Goal: Task Accomplishment & Management: Complete application form

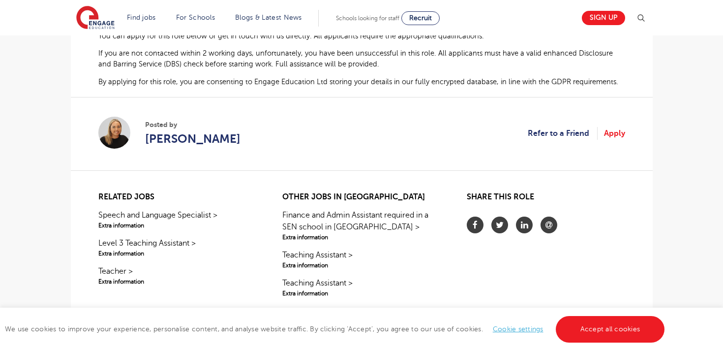
scroll to position [679, 0]
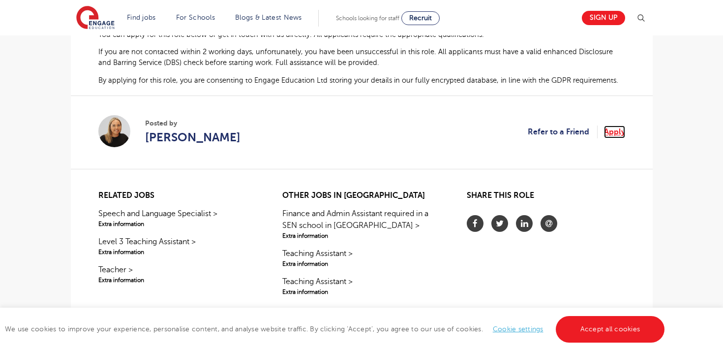
click at [612, 131] on link "Apply" at bounding box center [614, 131] width 21 height 13
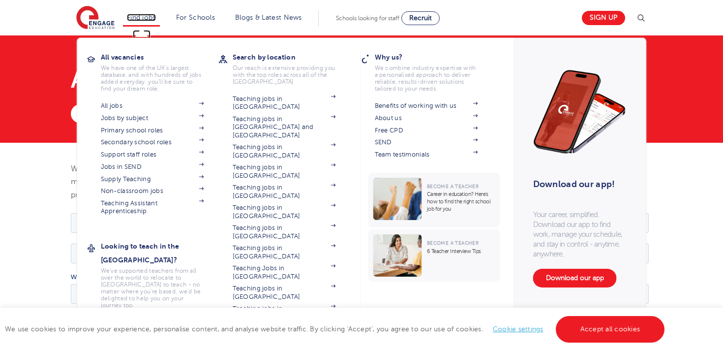
click at [142, 15] on link "Find jobs" at bounding box center [141, 17] width 29 height 7
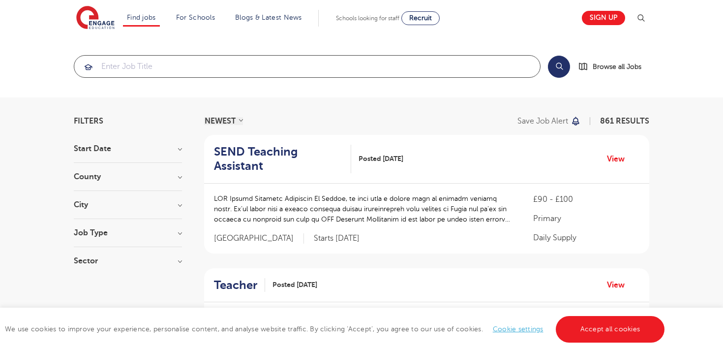
click at [170, 68] on input "search" at bounding box center [307, 67] width 466 height 22
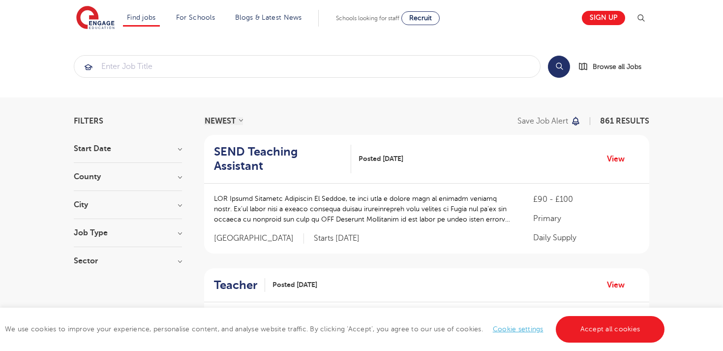
click at [178, 178] on h3 "County" at bounding box center [128, 177] width 108 height 8
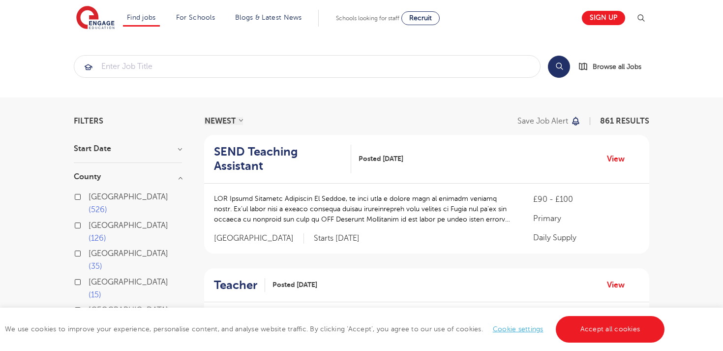
click at [89, 195] on label "London 526" at bounding box center [135, 203] width 93 height 26
click at [89, 195] on input "London 526" at bounding box center [92, 195] width 6 height 6
checkbox input "true"
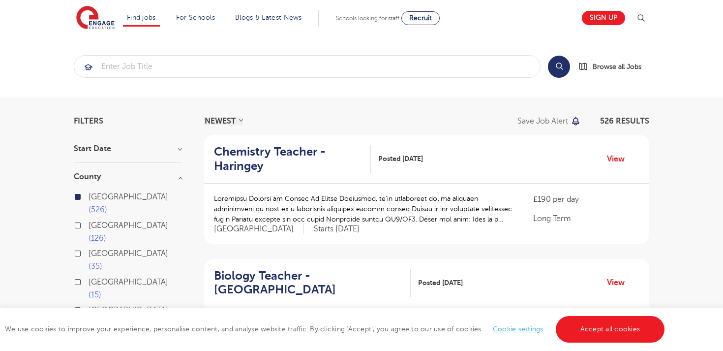
click at [89, 219] on label "Hertfordshire 126" at bounding box center [135, 232] width 93 height 26
click at [89, 221] on input "Hertfordshire 126" at bounding box center [92, 224] width 6 height 6
checkbox input "true"
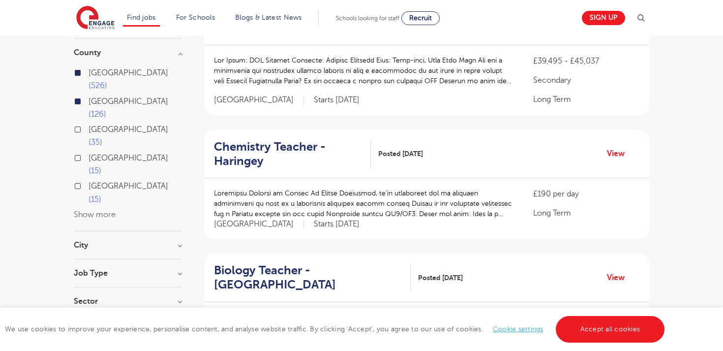
scroll to position [125, 0]
click at [177, 240] on h3 "City" at bounding box center [128, 244] width 108 height 8
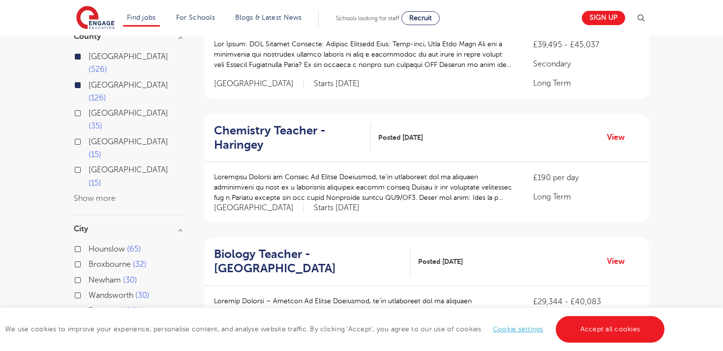
scroll to position [148, 0]
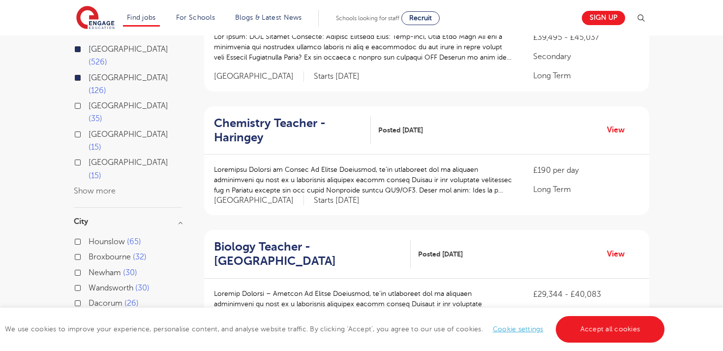
click at [100, 314] on button "Show more" at bounding box center [95, 318] width 42 height 9
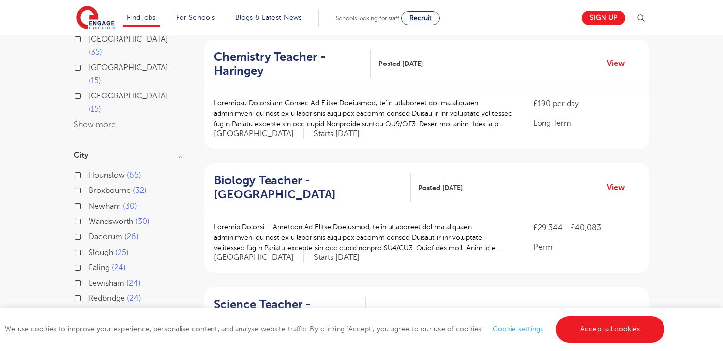
scroll to position [223, 0]
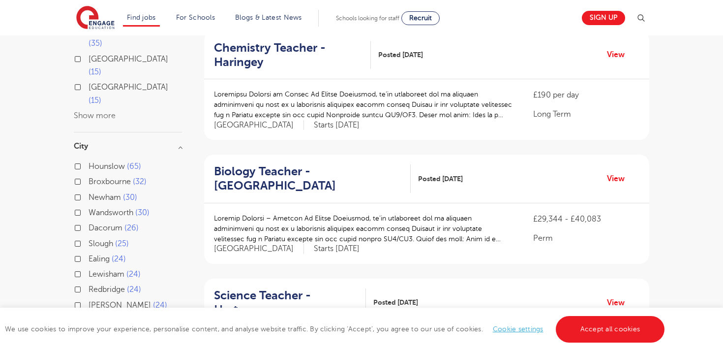
click at [81, 329] on div "Harrow 22" at bounding box center [128, 336] width 108 height 15
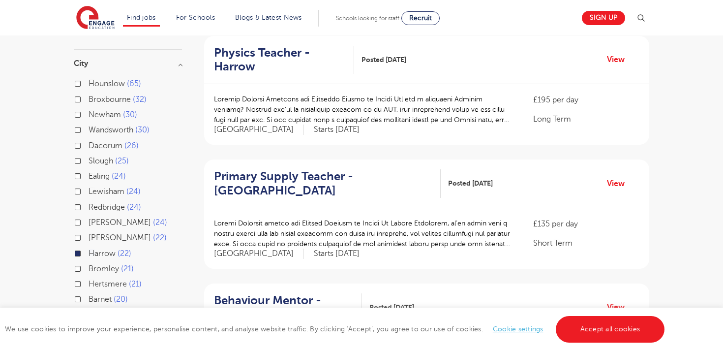
click at [89, 231] on label "Brent 22" at bounding box center [128, 237] width 78 height 13
click at [89, 233] on input "Brent 22" at bounding box center [92, 236] width 6 height 6
checkbox input "true"
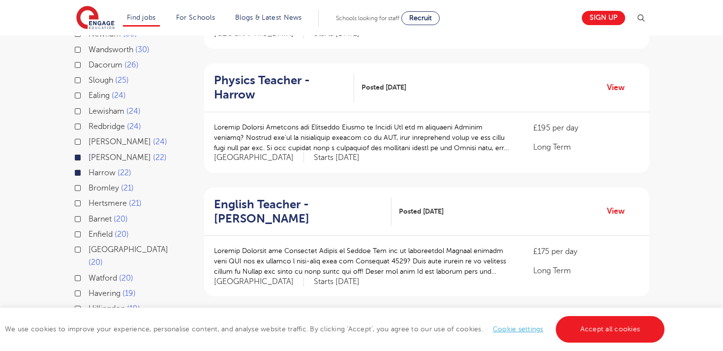
scroll to position [320, 0]
click at [89, 271] on label "Watford 20" at bounding box center [111, 277] width 45 height 13
click at [89, 273] on input "Watford 20" at bounding box center [92, 276] width 6 height 6
checkbox input "true"
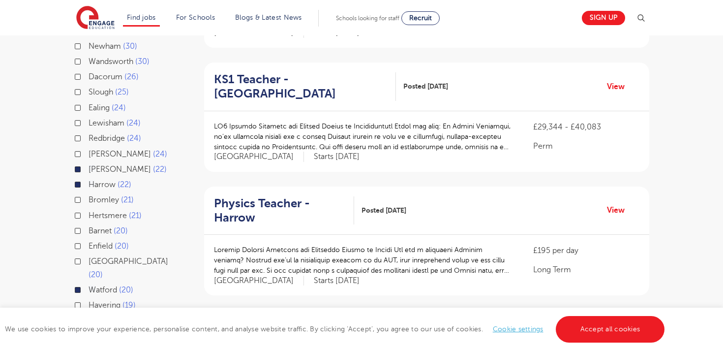
click at [89, 314] on label "Hillingdon 19" at bounding box center [115, 320] width 52 height 13
click at [89, 316] on input "Hillingdon 19" at bounding box center [92, 319] width 6 height 6
checkbox input "true"
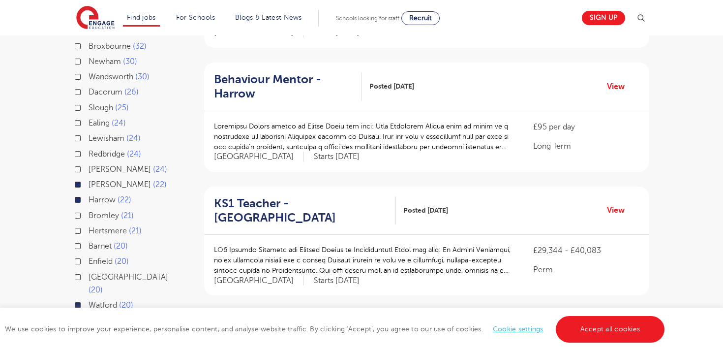
scroll to position [336, 0]
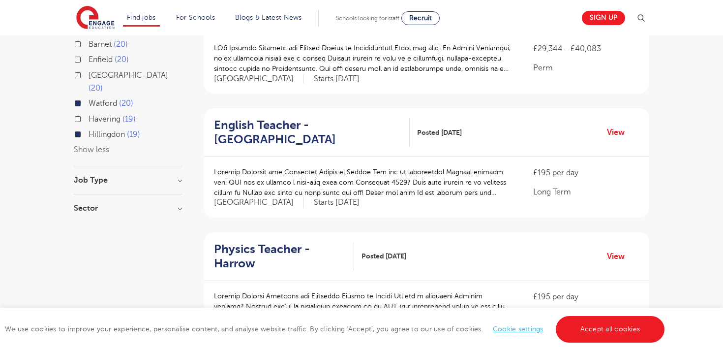
scroll to position [524, 0]
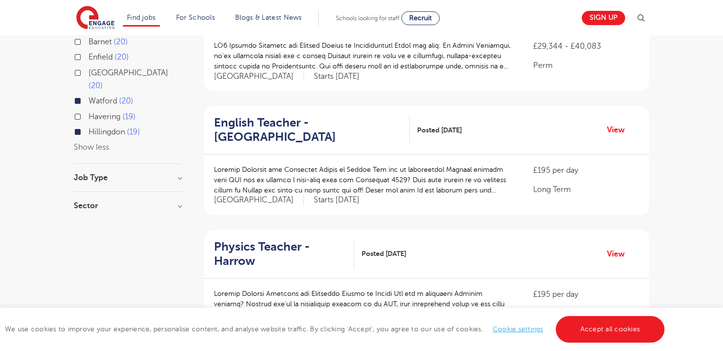
click at [180, 174] on h3 "Job Type" at bounding box center [128, 178] width 108 height 8
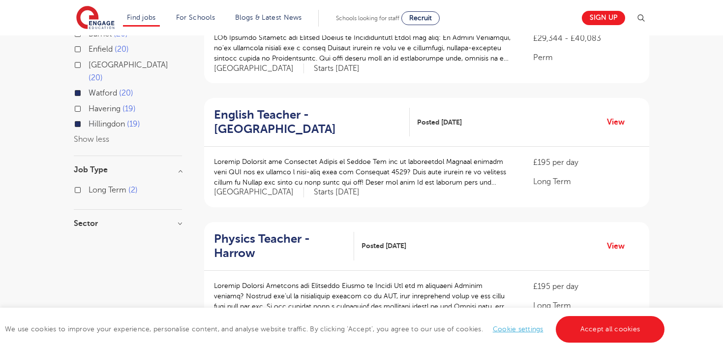
scroll to position [530, 0]
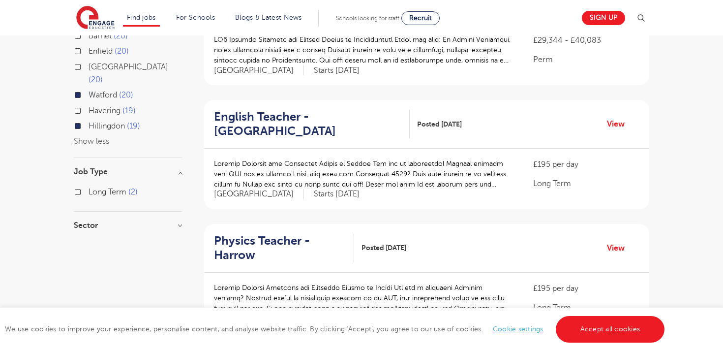
click at [175, 168] on h3 "Job Type" at bounding box center [128, 172] width 108 height 8
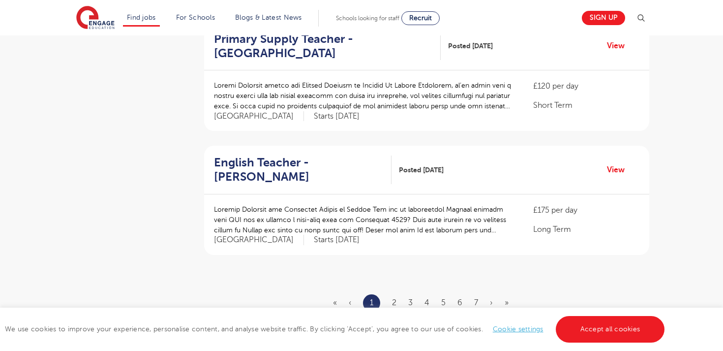
scroll to position [1114, 0]
click at [396, 295] on li "2" at bounding box center [394, 301] width 4 height 13
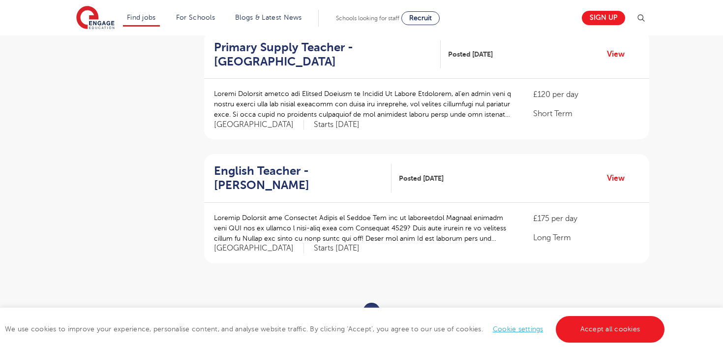
scroll to position [1105, 0]
click at [505, 306] on link "»" at bounding box center [507, 310] width 4 height 9
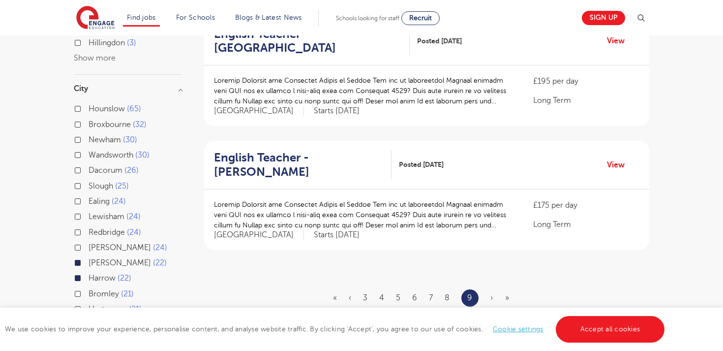
scroll to position [244, 0]
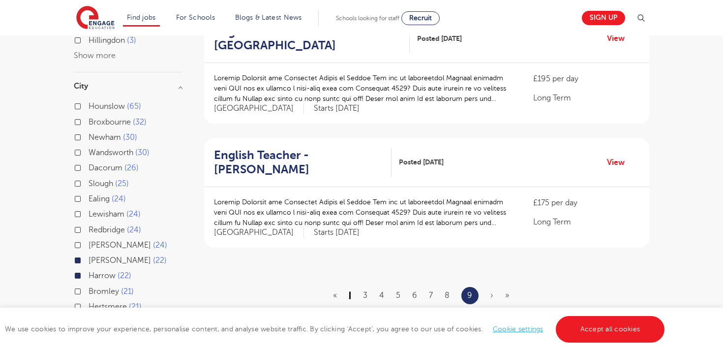
click at [351, 291] on link "‹" at bounding box center [350, 295] width 2 height 9
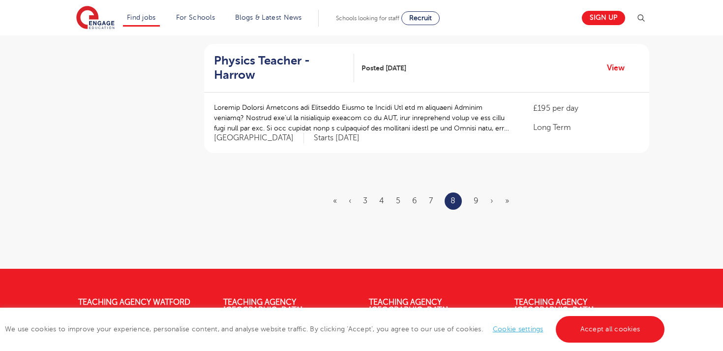
scroll to position [1206, 0]
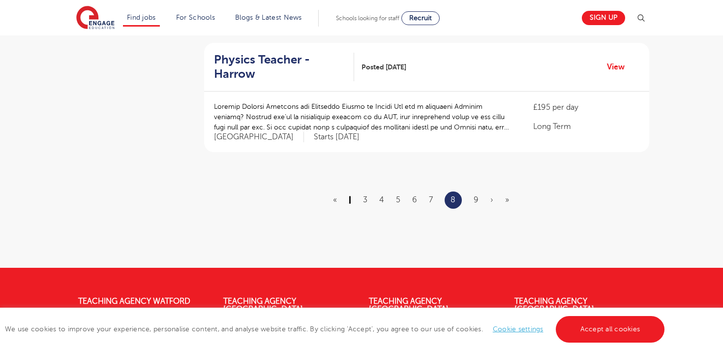
click at [351, 195] on link "‹" at bounding box center [350, 199] width 2 height 9
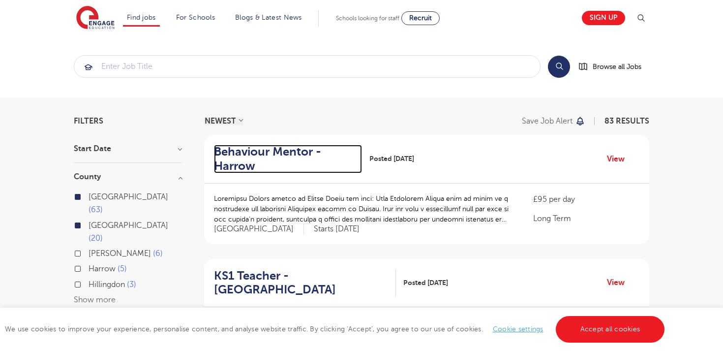
click at [352, 161] on h2 "Behaviour Mentor - Harrow" at bounding box center [284, 159] width 140 height 29
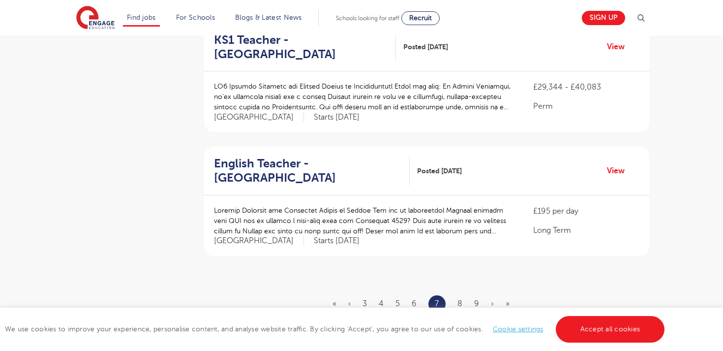
scroll to position [1105, 0]
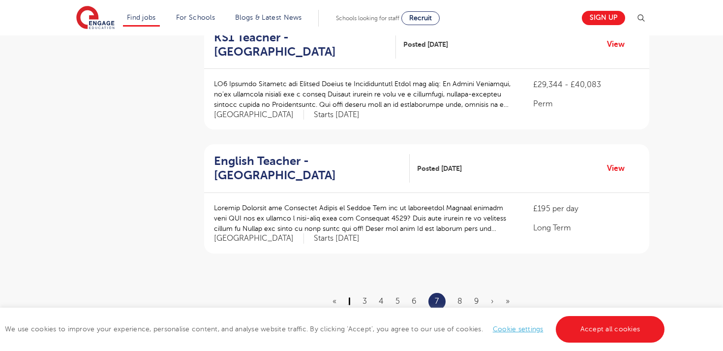
click at [349, 297] on link "‹" at bounding box center [349, 301] width 2 height 9
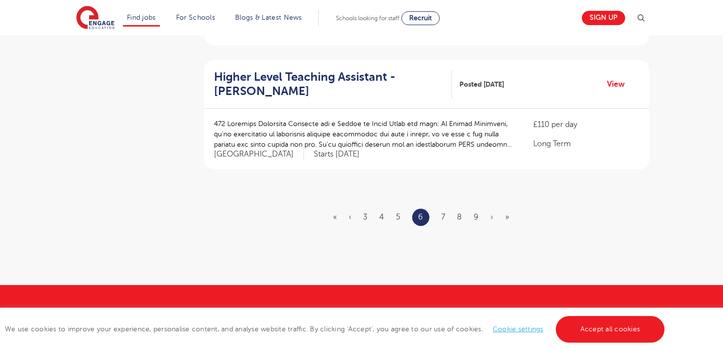
scroll to position [1193, 0]
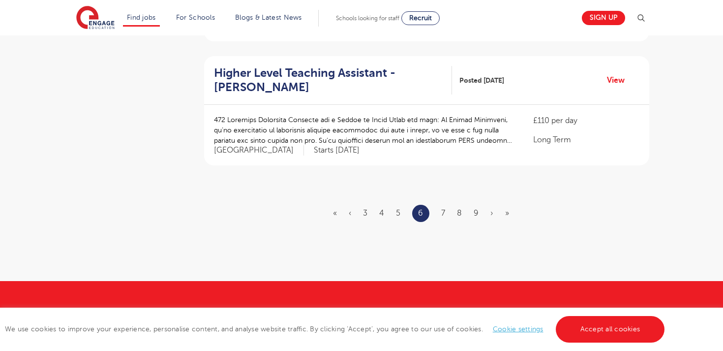
click at [338, 205] on ul "« ‹ 3 4 5 6 7 8 9 › »" at bounding box center [427, 213] width 188 height 17
click at [336, 209] on link "«" at bounding box center [335, 213] width 4 height 9
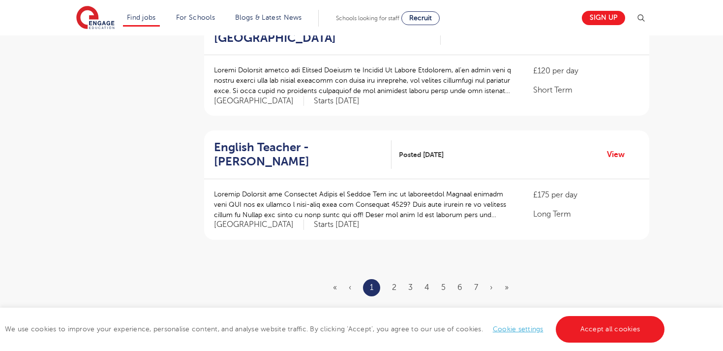
scroll to position [1129, 0]
click at [393, 281] on link "2" at bounding box center [394, 285] width 4 height 9
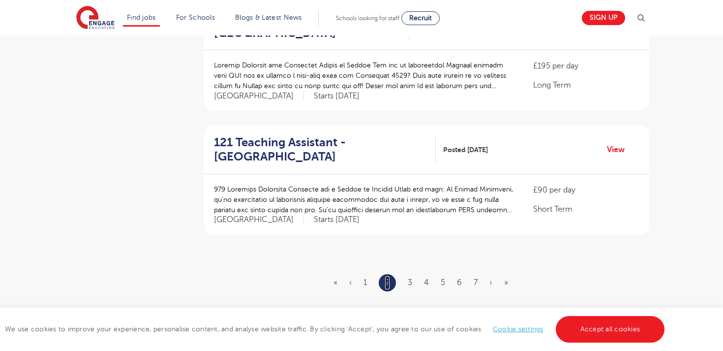
scroll to position [1133, 0]
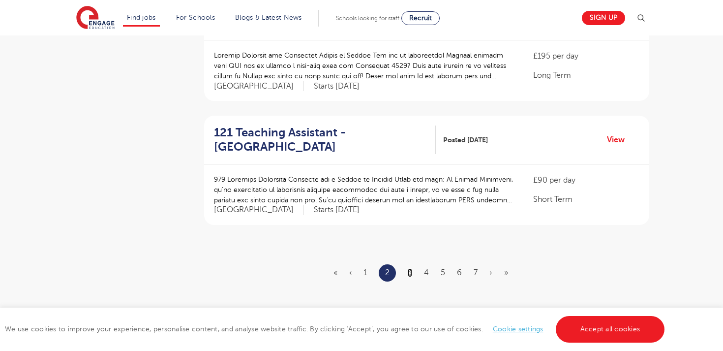
click at [409, 268] on link "3" at bounding box center [410, 272] width 4 height 9
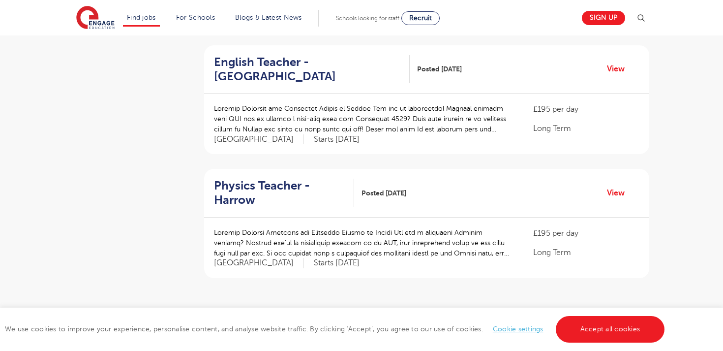
scroll to position [1091, 0]
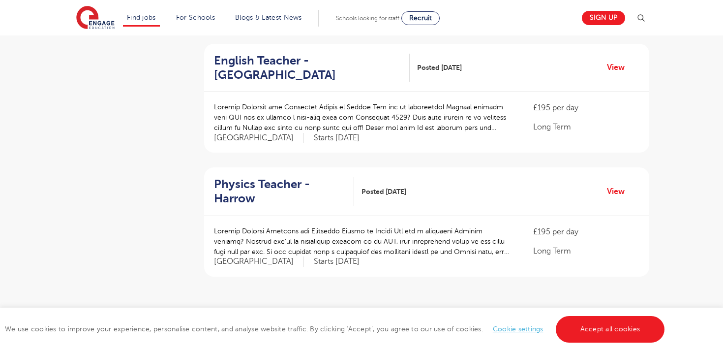
click at [426, 320] on link "4" at bounding box center [426, 324] width 5 height 9
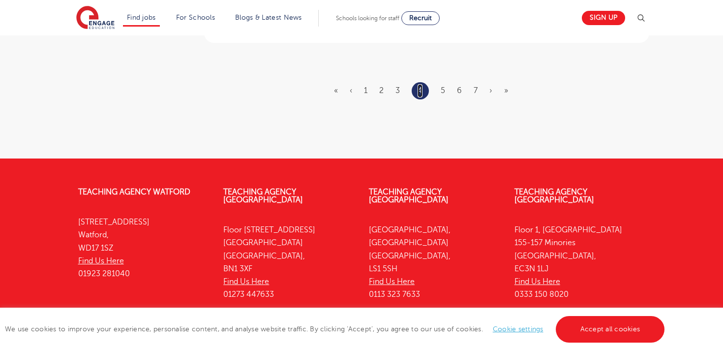
scroll to position [1315, 0]
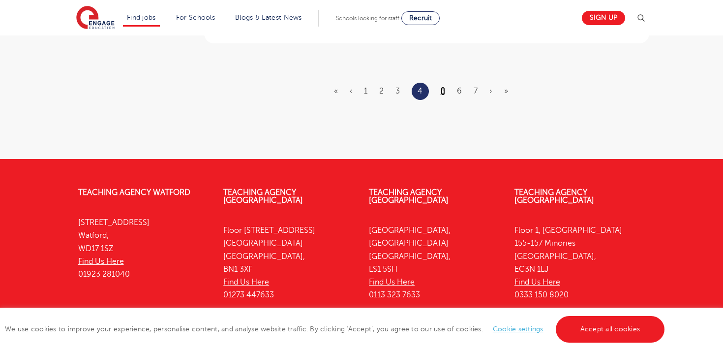
click at [444, 87] on link "5" at bounding box center [443, 91] width 4 height 9
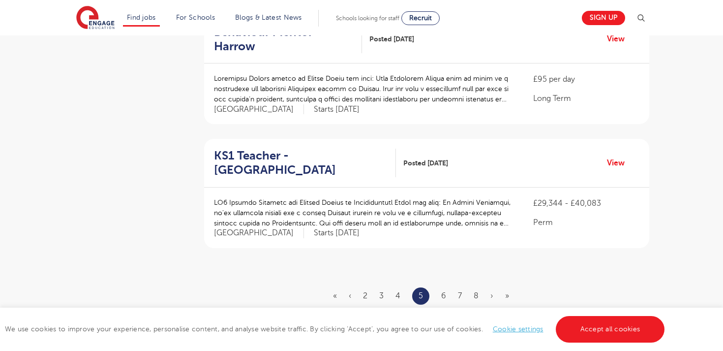
scroll to position [1121, 0]
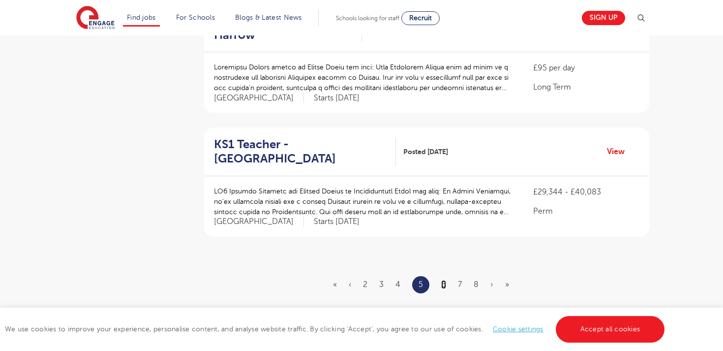
click at [442, 280] on link "6" at bounding box center [443, 284] width 5 height 9
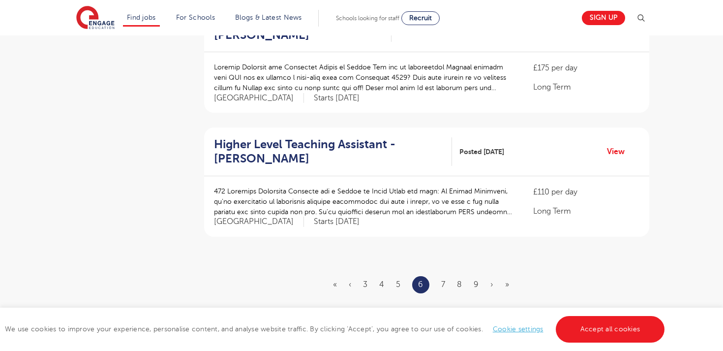
scroll to position [0, 0]
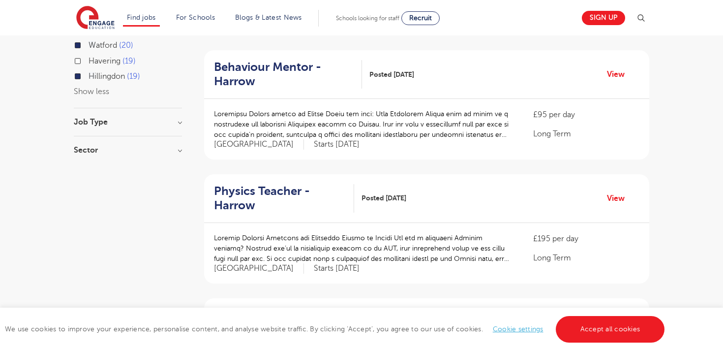
scroll to position [582, 0]
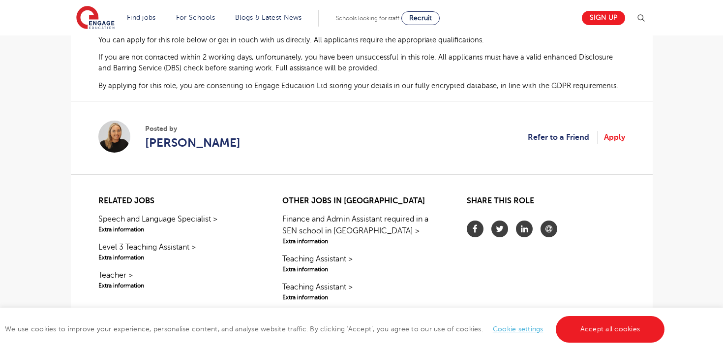
scroll to position [672, 0]
